Goal: Transaction & Acquisition: Download file/media

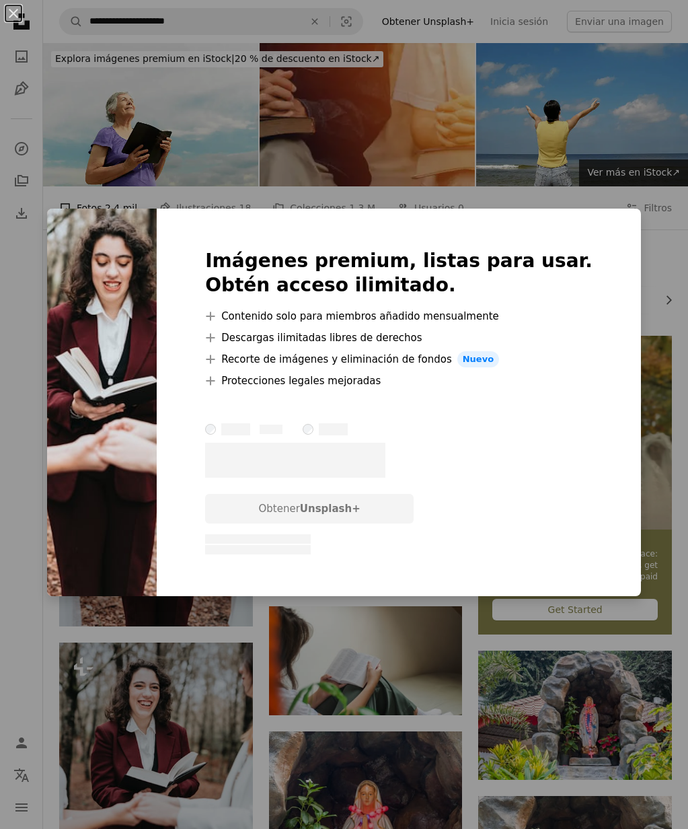
scroll to position [30, 0]
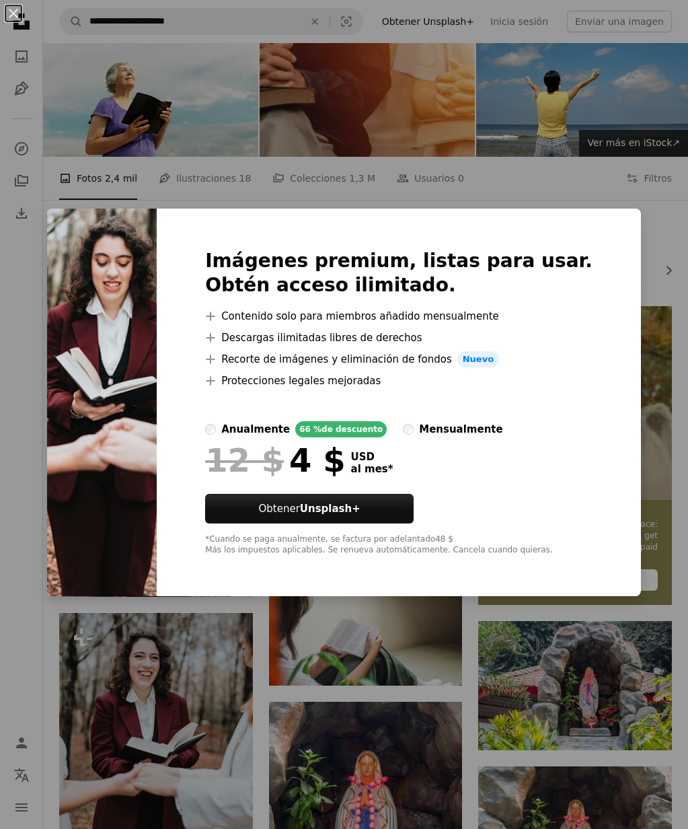
click at [155, 351] on img at bounding box center [102, 403] width 110 height 388
drag, startPoint x: 27, startPoint y: 257, endPoint x: 1, endPoint y: 257, distance: 25.6
click at [24, 256] on div "An X shape Imágenes premium, listas para usar. Obtén acceso ilimitado. A plus s…" at bounding box center [344, 414] width 688 height 829
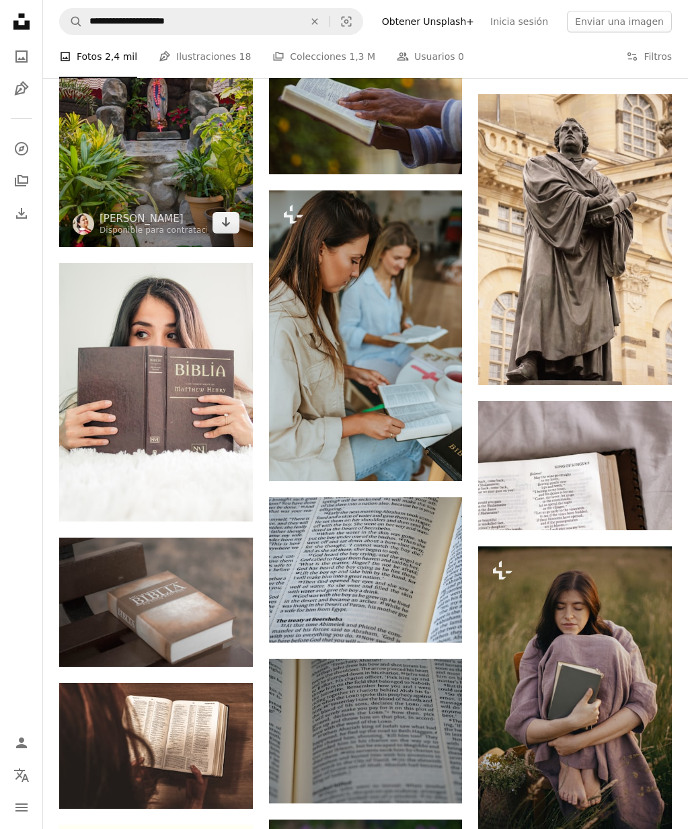
scroll to position [1093, 0]
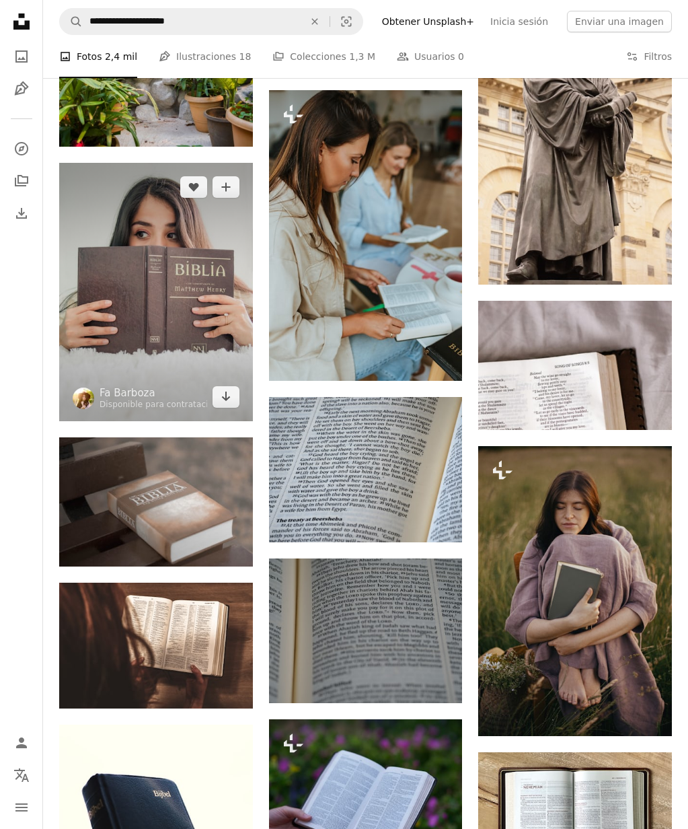
click at [140, 295] on img at bounding box center [156, 292] width 194 height 258
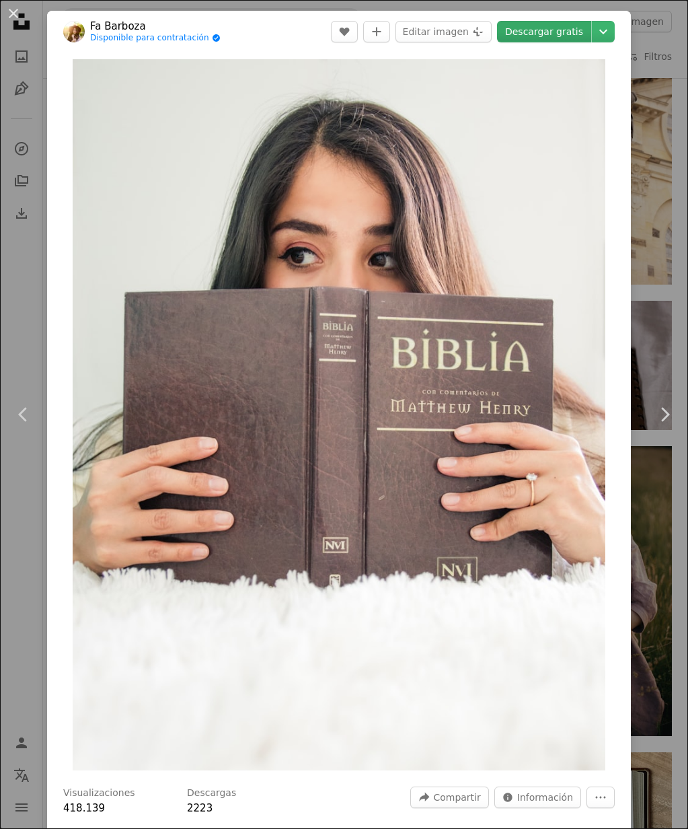
click at [583, 34] on link "Descargar gratis" at bounding box center [544, 32] width 94 height 22
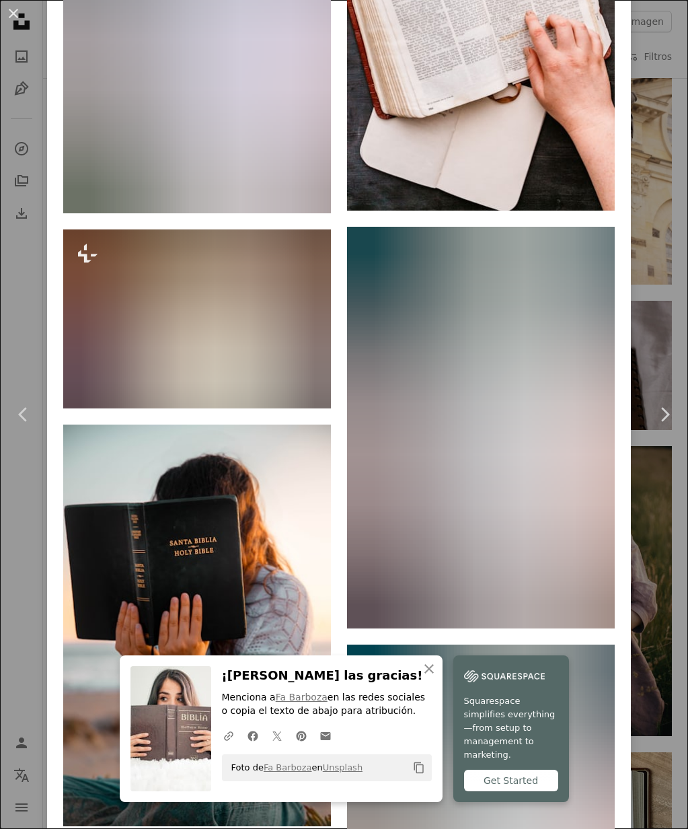
scroll to position [3961, 0]
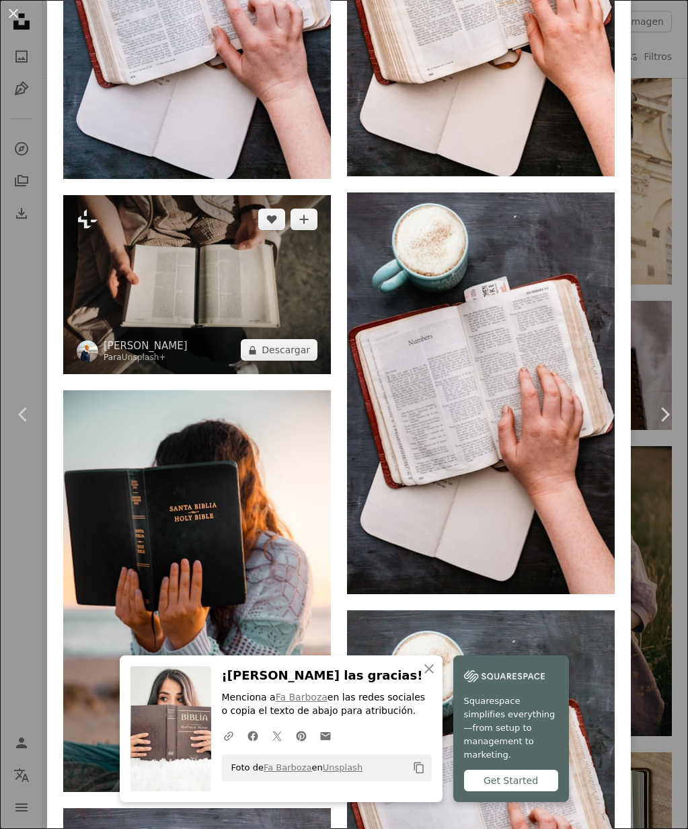
click at [164, 349] on img at bounding box center [197, 284] width 268 height 179
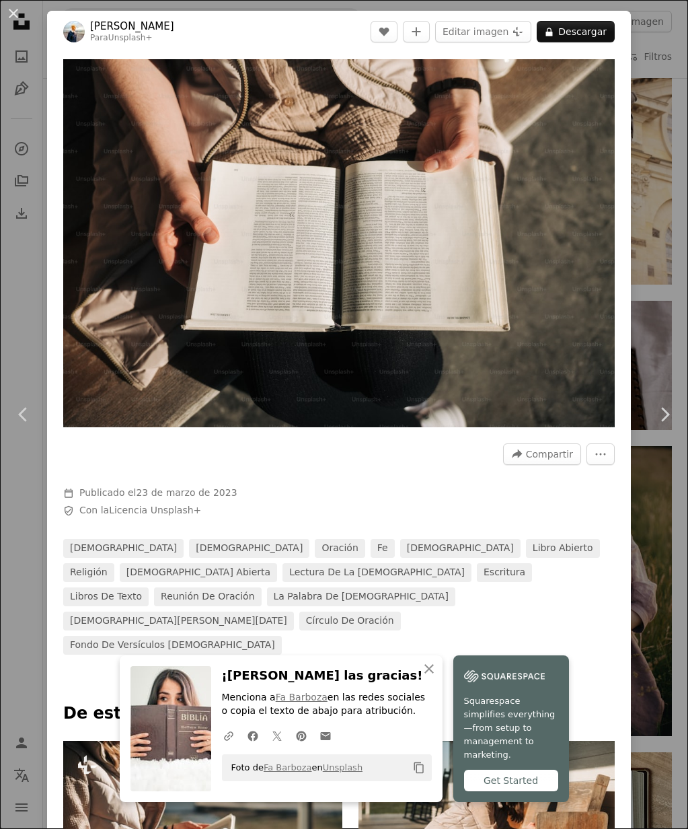
click at [15, 12] on button "An X shape" at bounding box center [13, 13] width 16 height 16
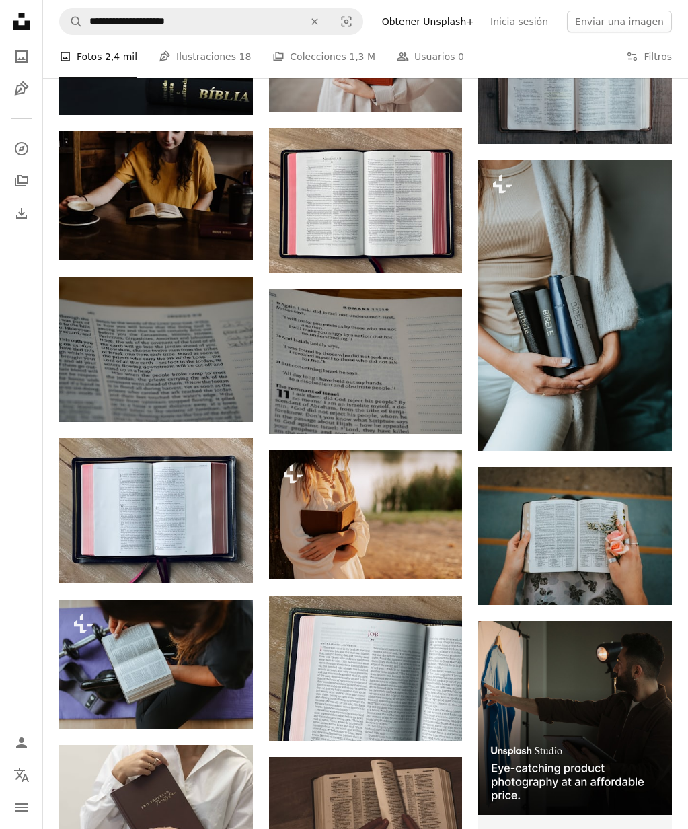
scroll to position [2599, 0]
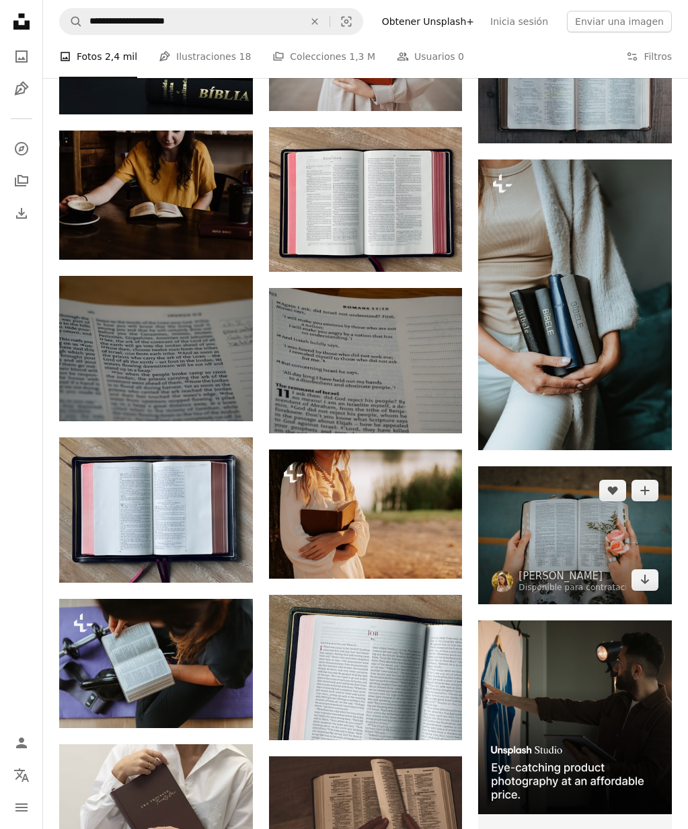
click at [569, 544] on img at bounding box center [575, 535] width 194 height 139
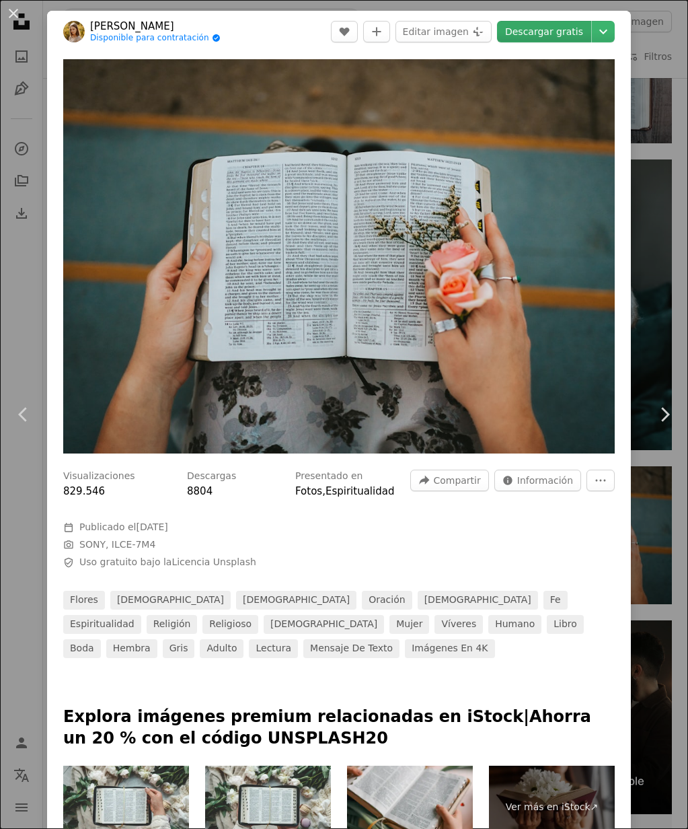
click at [568, 34] on link "Descargar gratis" at bounding box center [544, 32] width 94 height 22
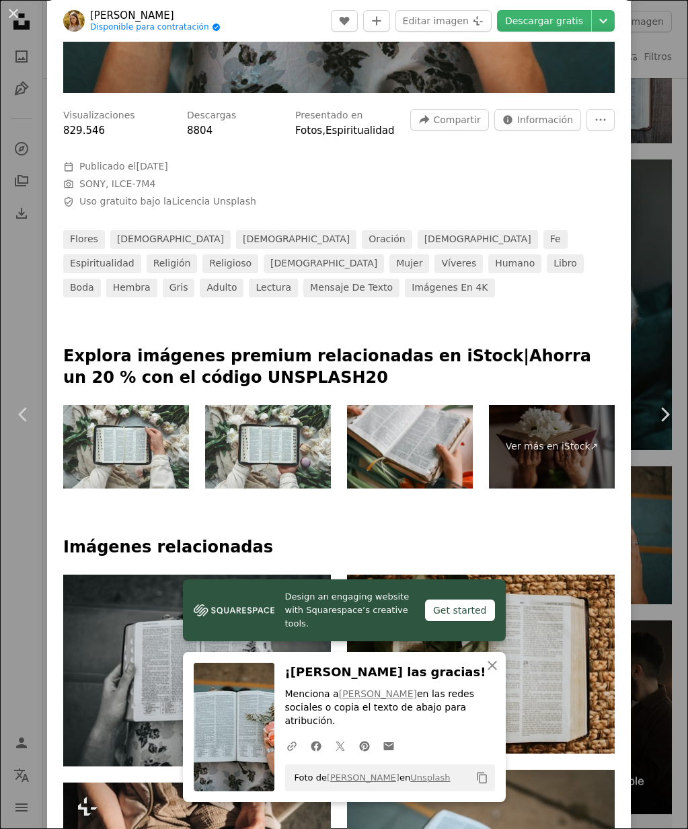
scroll to position [370, 0]
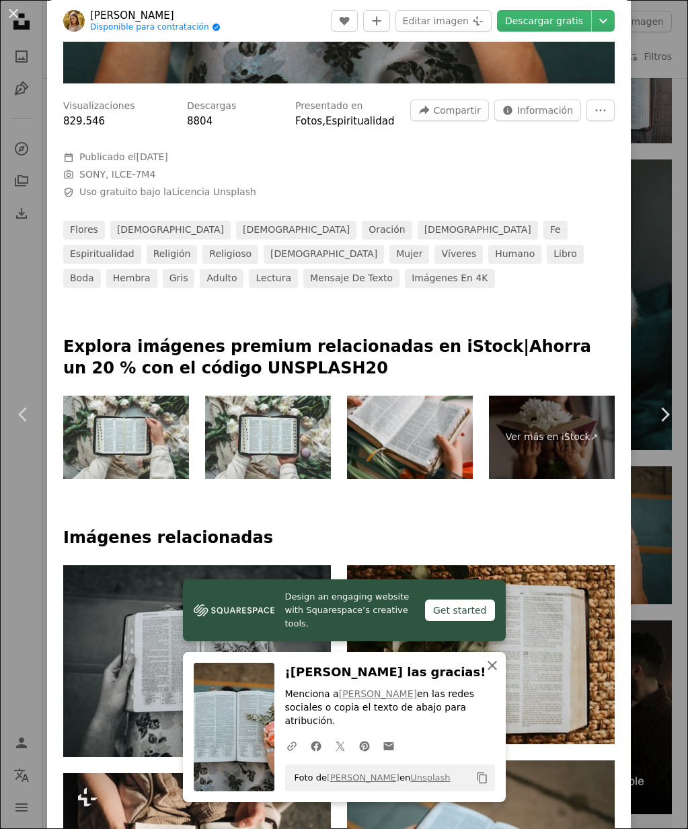
click at [491, 668] on button "An X shape Cerrar" at bounding box center [492, 665] width 27 height 27
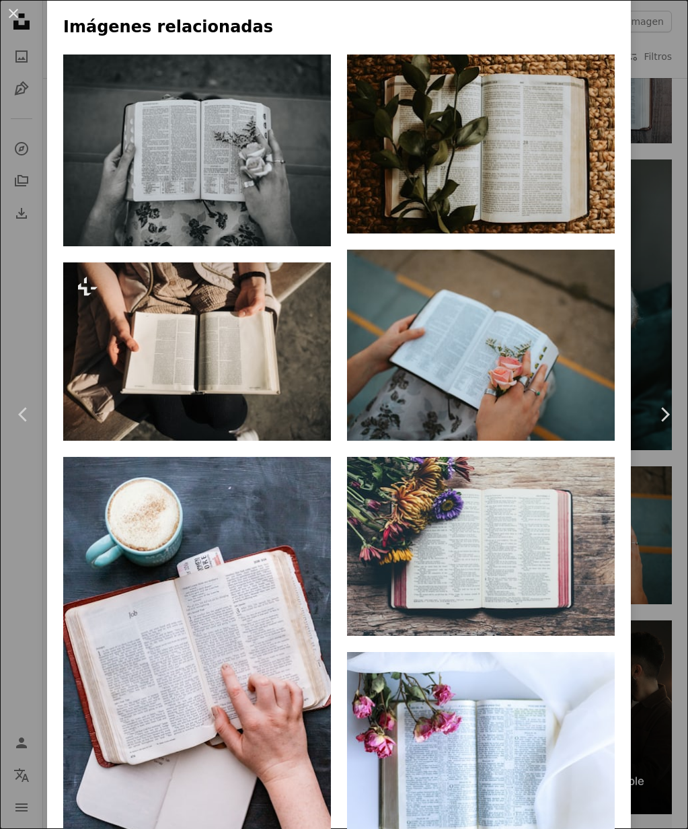
scroll to position [878, 0]
